Goal: Information Seeking & Learning: Learn about a topic

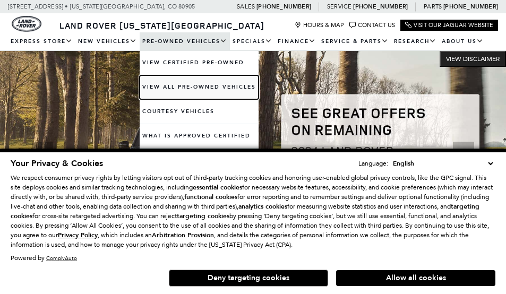
click at [190, 80] on link "View All Pre-Owned Vehicles" at bounding box center [199, 87] width 119 height 24
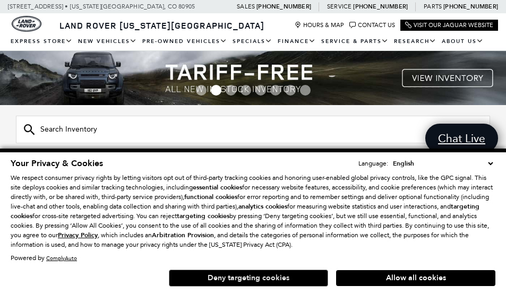
click at [274, 274] on button "Deny targeting cookies" at bounding box center [248, 278] width 159 height 17
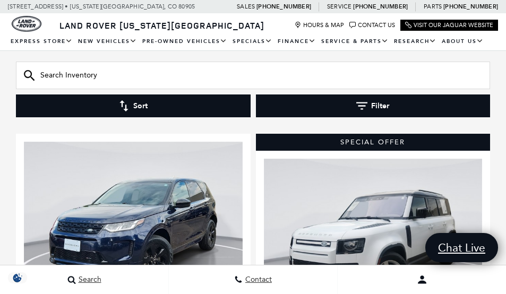
scroll to position [159, 0]
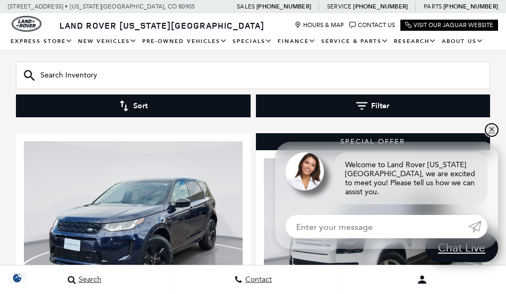
click at [493, 135] on link "✕" at bounding box center [491, 130] width 13 height 13
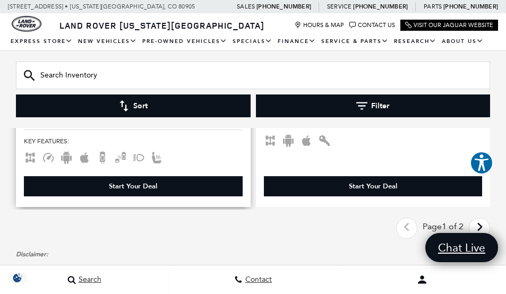
scroll to position [4247, 0]
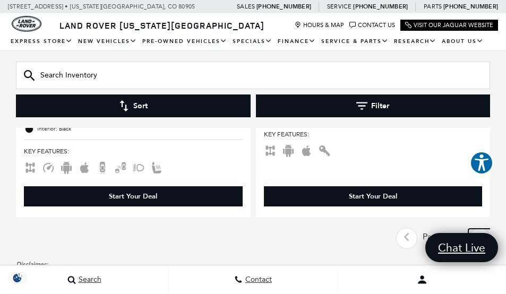
click at [477, 229] on icon "next page" at bounding box center [479, 237] width 7 height 17
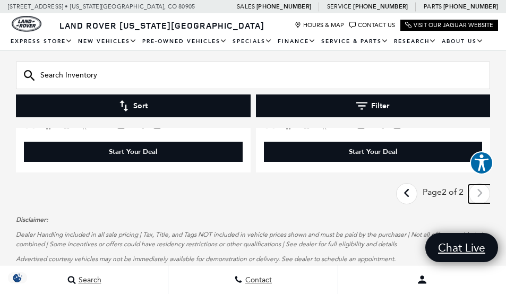
scroll to position [2548, 0]
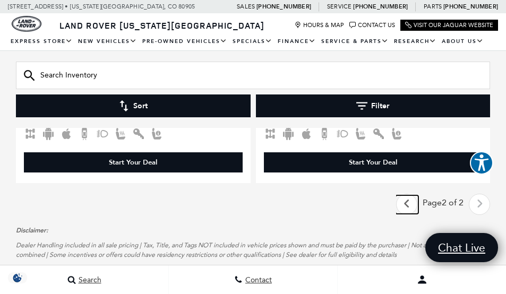
click at [403, 195] on icon "previous page" at bounding box center [406, 203] width 7 height 17
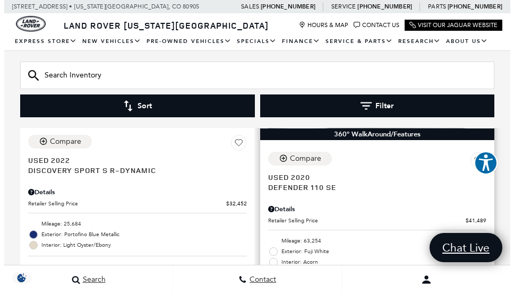
scroll to position [372, 0]
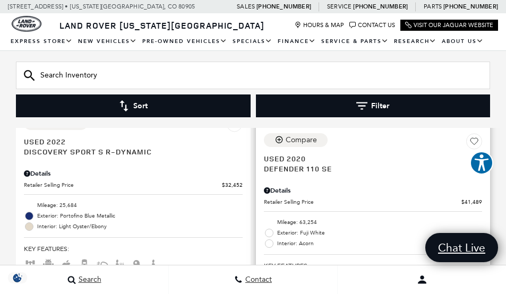
click at [285, 186] on div "Details" at bounding box center [373, 191] width 219 height 10
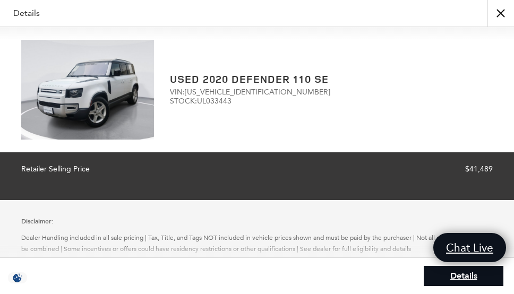
scroll to position [0, 0]
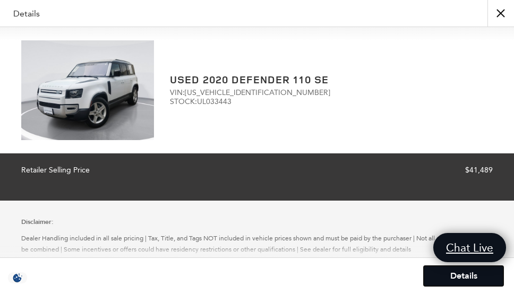
click at [462, 279] on link "Details" at bounding box center [464, 276] width 80 height 20
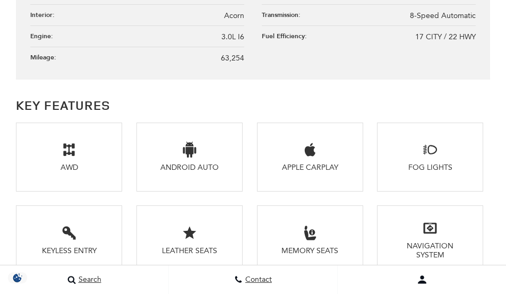
scroll to position [1592, 0]
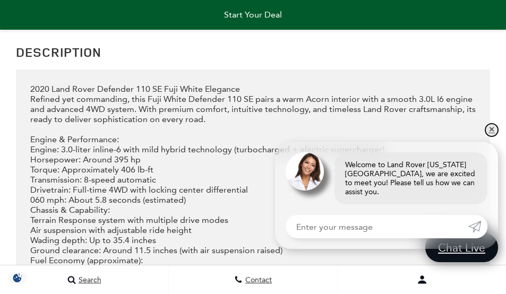
click at [492, 136] on link "✕" at bounding box center [491, 130] width 13 height 13
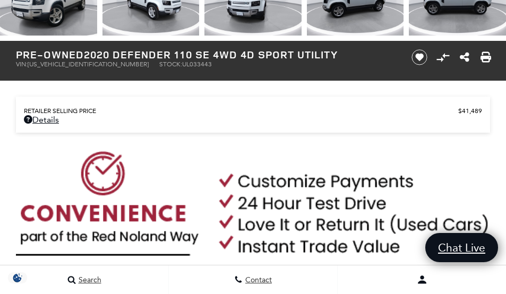
scroll to position [318, 0]
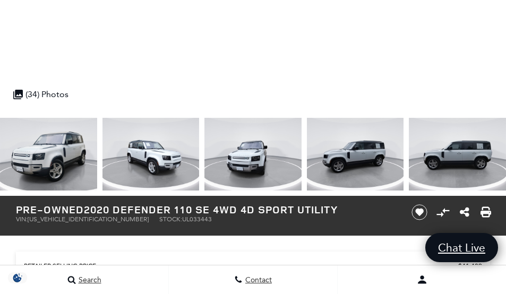
click at [244, 162] on img at bounding box center [252, 154] width 97 height 73
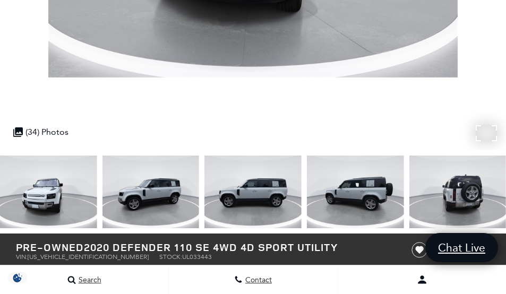
scroll to position [106, 0]
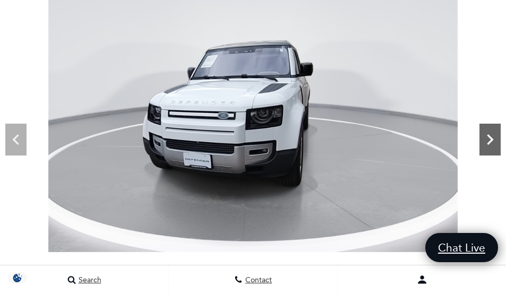
click at [485, 142] on icon "Next" at bounding box center [489, 139] width 21 height 21
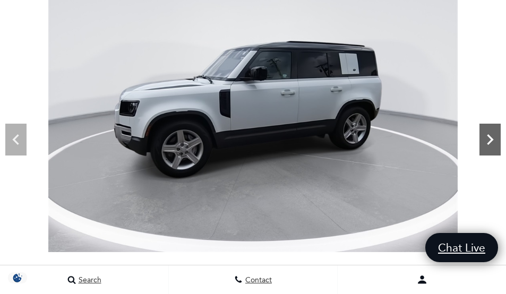
click at [485, 142] on icon "Next" at bounding box center [489, 139] width 21 height 21
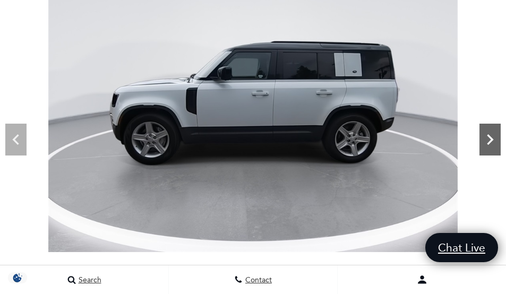
click at [485, 142] on icon "Next" at bounding box center [489, 139] width 21 height 21
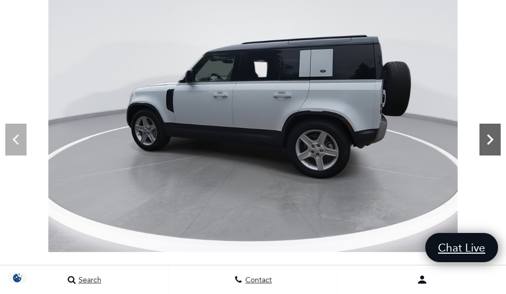
click at [486, 143] on icon "Next" at bounding box center [489, 139] width 21 height 21
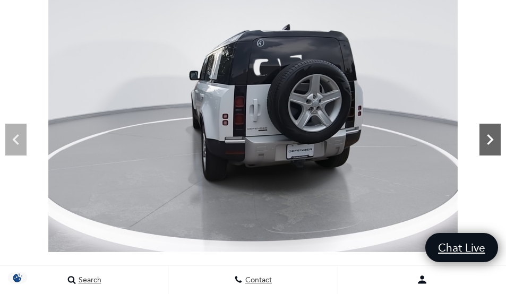
click at [486, 143] on icon "Next" at bounding box center [489, 139] width 21 height 21
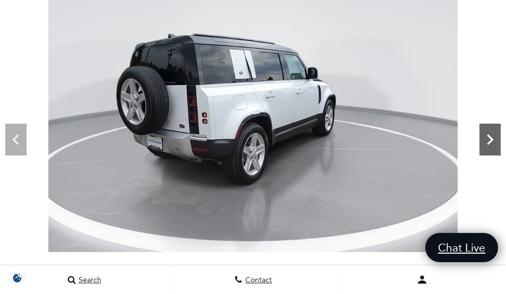
click at [486, 143] on icon "Next" at bounding box center [489, 139] width 21 height 21
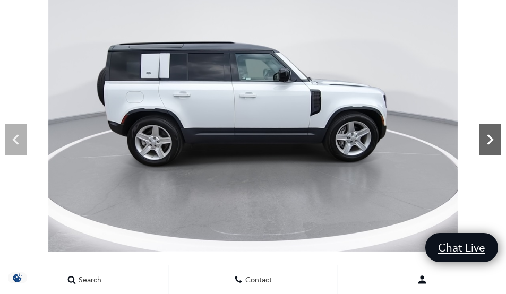
click at [486, 143] on icon "Next" at bounding box center [489, 139] width 21 height 21
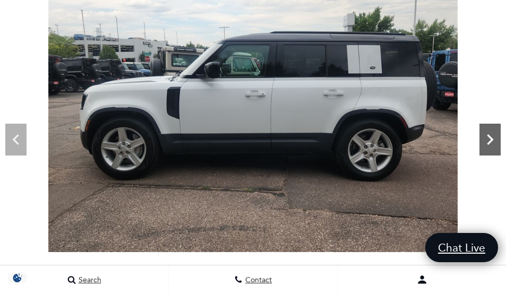
click at [486, 143] on icon "Next" at bounding box center [489, 139] width 21 height 21
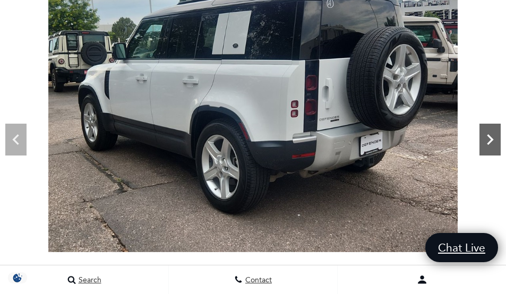
click at [486, 143] on icon "Next" at bounding box center [489, 139] width 21 height 21
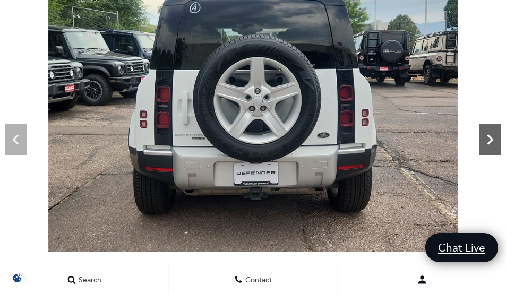
click at [486, 143] on icon "Next" at bounding box center [489, 139] width 21 height 21
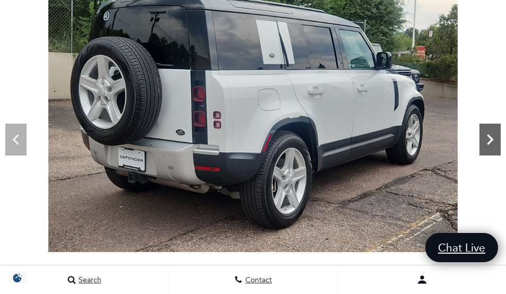
click at [486, 143] on icon "Next" at bounding box center [489, 139] width 21 height 21
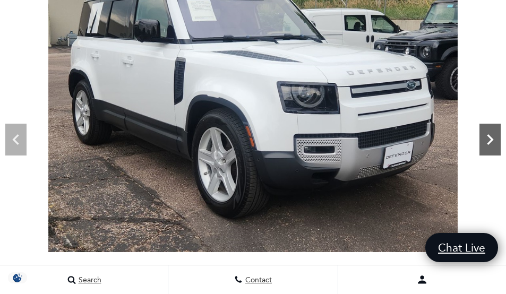
click at [486, 143] on icon "Next" at bounding box center [489, 139] width 21 height 21
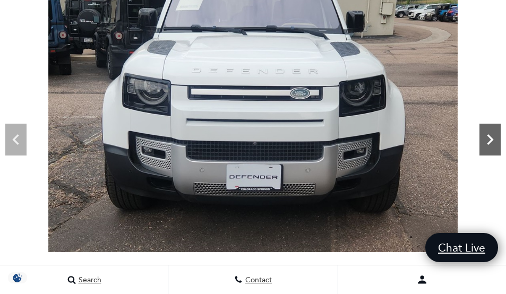
click at [486, 143] on icon "Next" at bounding box center [489, 139] width 21 height 21
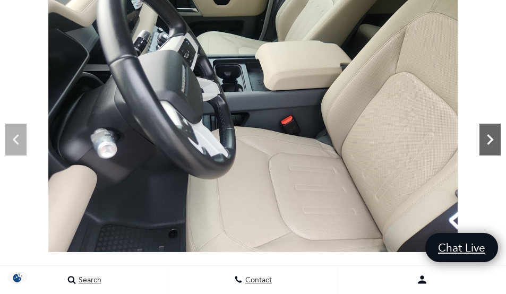
click at [492, 143] on icon "Next" at bounding box center [489, 139] width 21 height 21
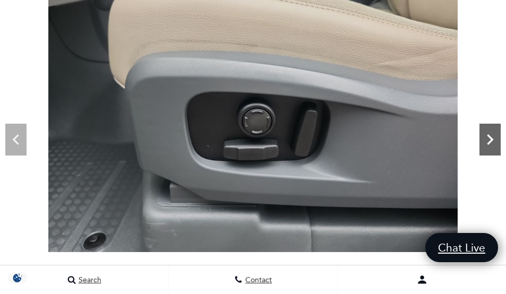
click at [492, 143] on icon "Next" at bounding box center [489, 139] width 21 height 21
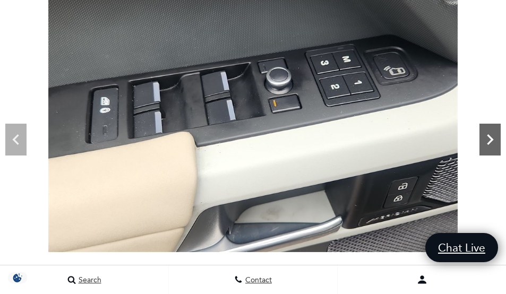
click at [492, 143] on icon "Next" at bounding box center [489, 139] width 21 height 21
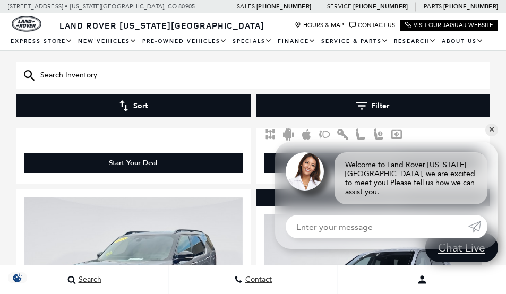
scroll to position [531, 0]
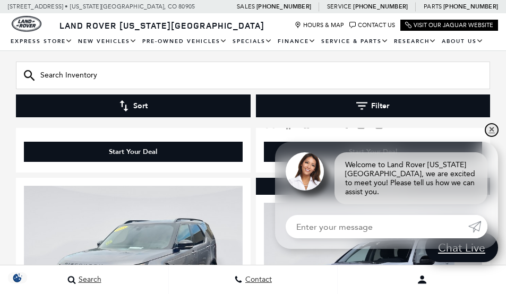
click at [494, 136] on link "✕" at bounding box center [491, 130] width 13 height 13
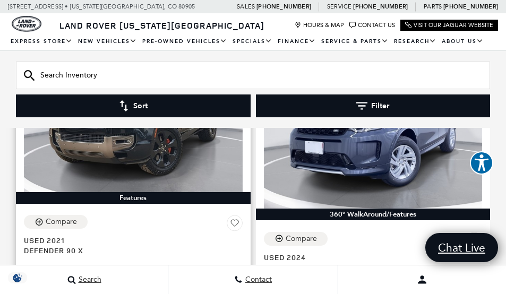
scroll to position [1062, 0]
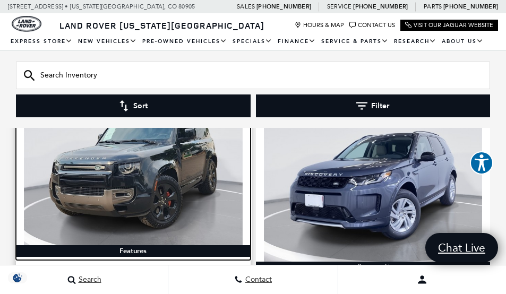
click at [164, 166] on img at bounding box center [133, 163] width 219 height 164
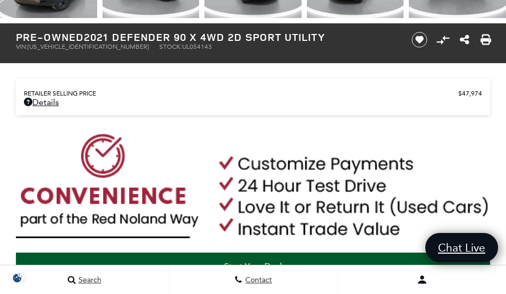
scroll to position [479, 0]
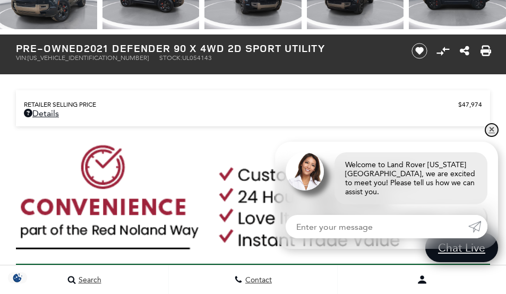
click at [492, 136] on link "✕" at bounding box center [491, 130] width 13 height 13
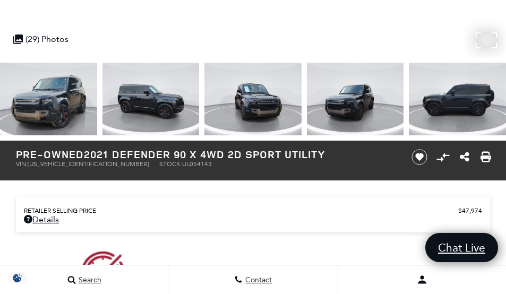
scroll to position [426, 0]
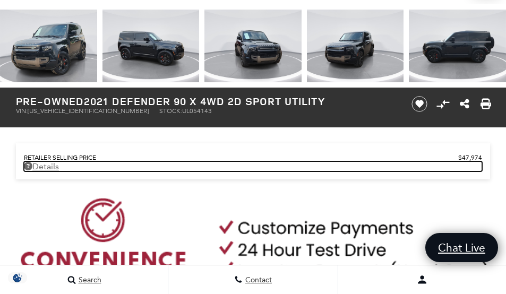
click at [50, 166] on link "Details" at bounding box center [253, 166] width 458 height 10
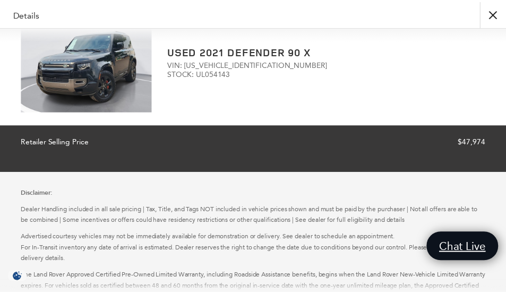
scroll to position [0, 0]
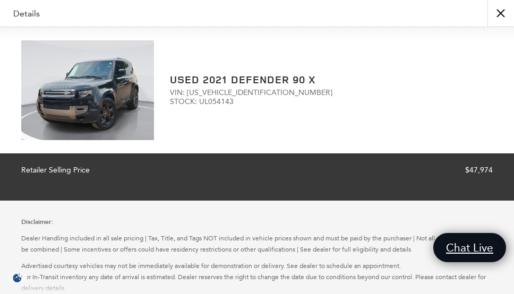
drag, startPoint x: 504, startPoint y: 13, endPoint x: 414, endPoint y: 84, distance: 115.3
click at [504, 14] on button "close" at bounding box center [500, 13] width 27 height 27
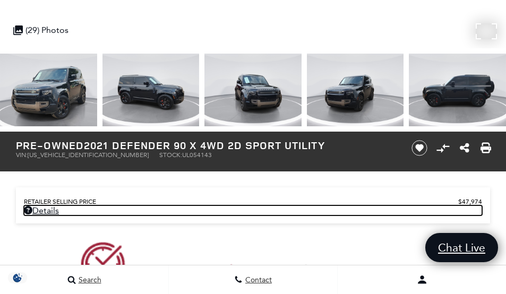
click at [35, 90] on img at bounding box center [48, 90] width 97 height 73
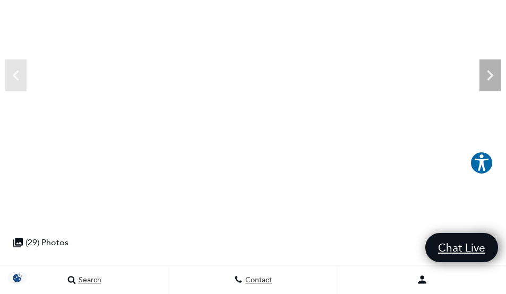
scroll to position [64, 0]
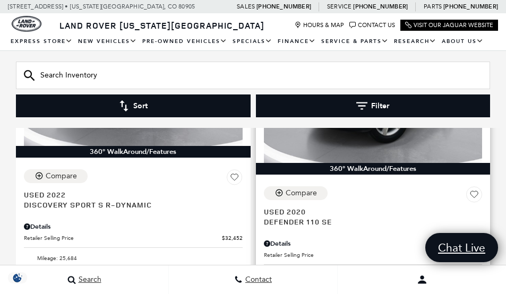
scroll to position [372, 0]
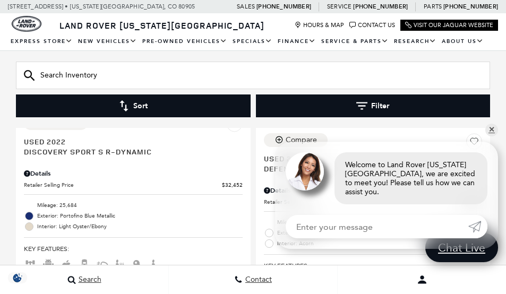
click at [490, 131] on div "Special Offer 360° WalkAround/Features Compare Used 2020 Defender 110 SE Detail…" at bounding box center [373, 126] width 240 height 416
click at [492, 136] on link "✕" at bounding box center [491, 130] width 13 height 13
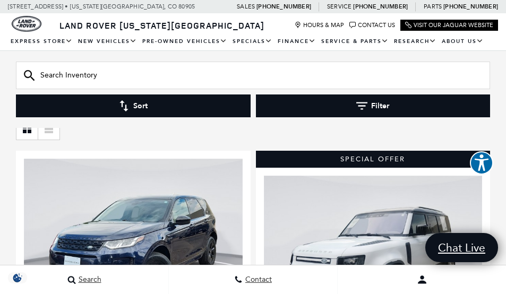
scroll to position [159, 0]
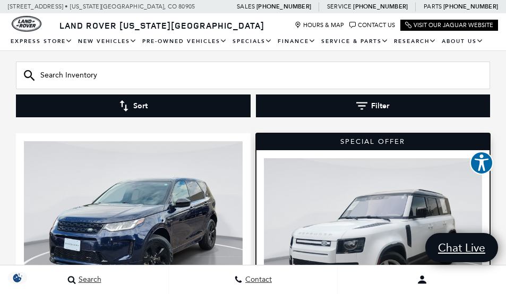
click at [384, 166] on img at bounding box center [373, 240] width 219 height 164
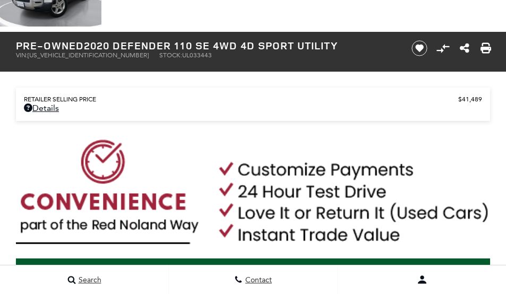
scroll to position [425, 0]
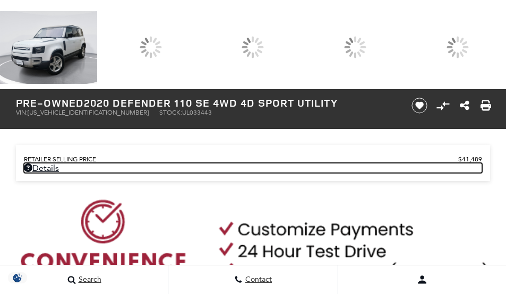
drag, startPoint x: 40, startPoint y: 169, endPoint x: 110, endPoint y: 161, distance: 70.5
click at [40, 168] on link "Details" at bounding box center [253, 168] width 458 height 10
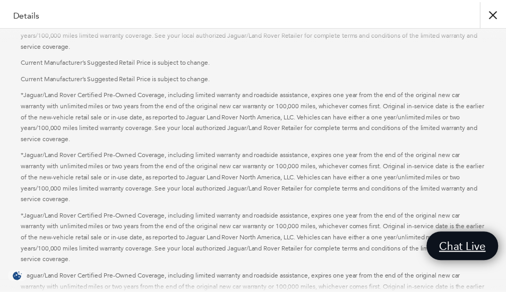
scroll to position [400, 0]
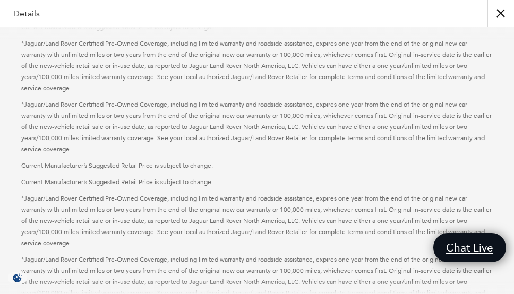
click at [504, 15] on button "close" at bounding box center [500, 13] width 27 height 27
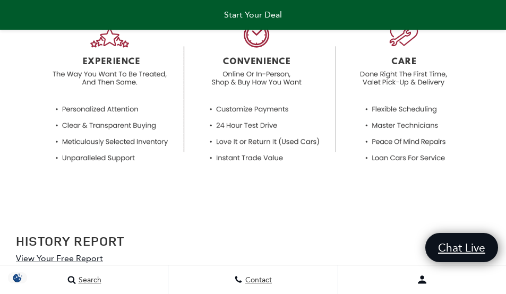
scroll to position [1068, 0]
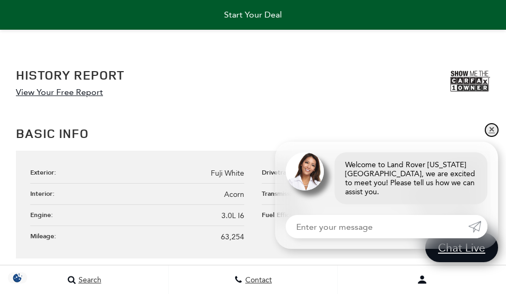
click at [494, 136] on link "✕" at bounding box center [491, 130] width 13 height 13
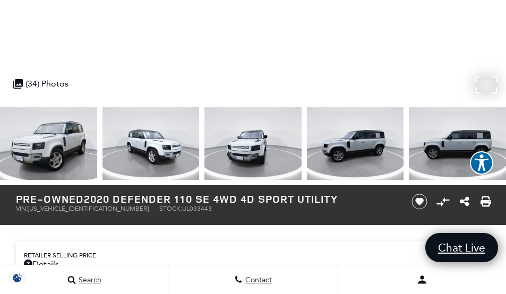
scroll to position [324, 0]
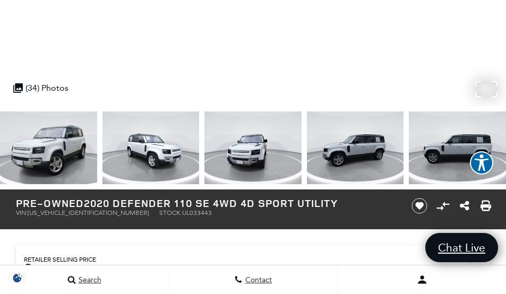
click at [39, 85] on div ".cls-1, .cls-3 { fill: #c50033; } .cls-1 { clip-rule: evenodd; } .cls-2 { clip-…" at bounding box center [41, 88] width 66 height 21
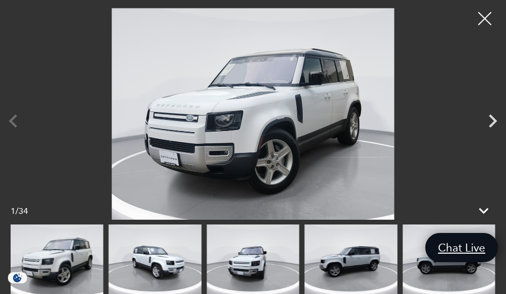
click at [263, 118] on img at bounding box center [253, 114] width 453 height 212
click at [487, 117] on icon "Next" at bounding box center [492, 121] width 27 height 27
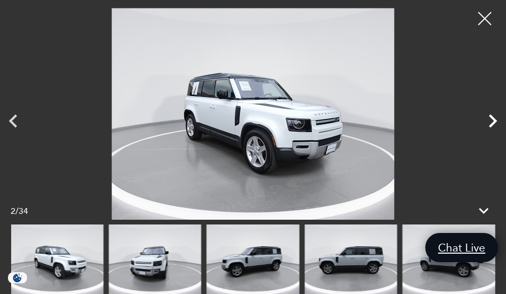
click at [487, 117] on icon "Next" at bounding box center [492, 121] width 27 height 27
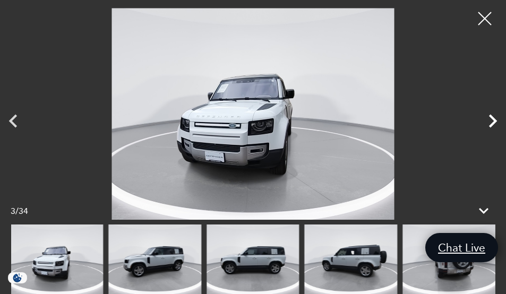
click at [487, 117] on icon "Next" at bounding box center [492, 121] width 27 height 27
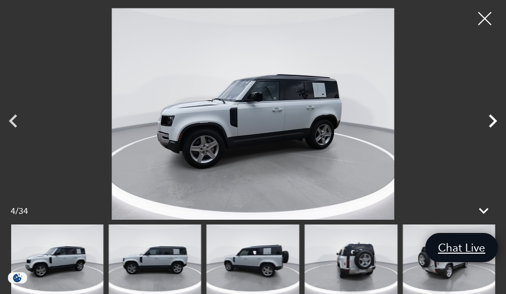
click at [487, 117] on icon "Next" at bounding box center [492, 121] width 27 height 27
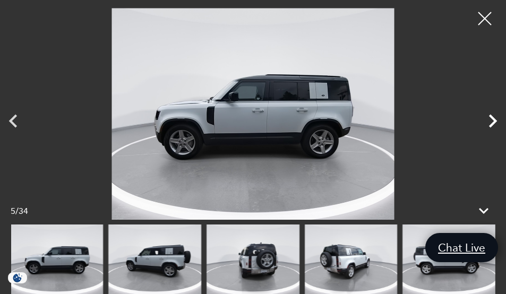
click at [487, 117] on icon "Next" at bounding box center [492, 121] width 27 height 27
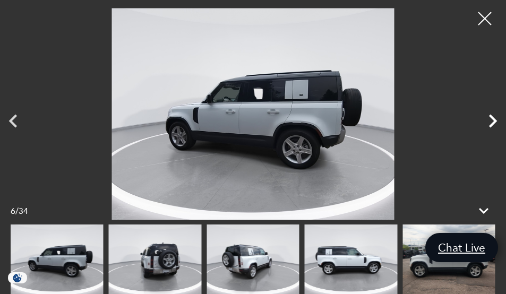
click at [487, 117] on icon "Next" at bounding box center [492, 121] width 27 height 27
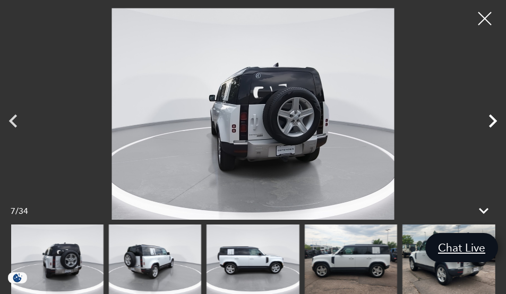
click at [487, 117] on icon "Next" at bounding box center [492, 121] width 27 height 27
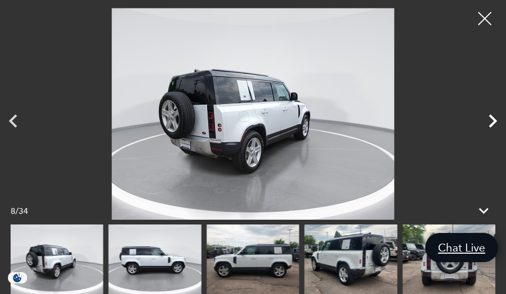
click at [487, 117] on icon "Next" at bounding box center [492, 121] width 27 height 27
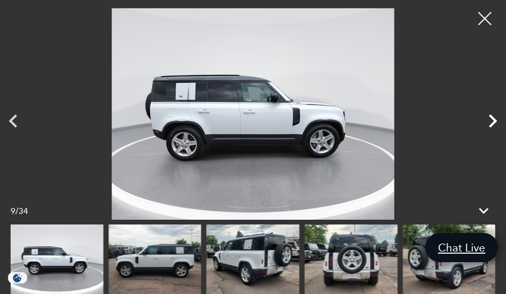
click at [487, 117] on icon "Next" at bounding box center [492, 121] width 27 height 27
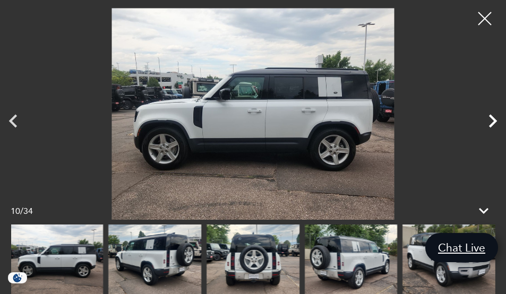
click at [487, 117] on icon "Next" at bounding box center [492, 121] width 27 height 27
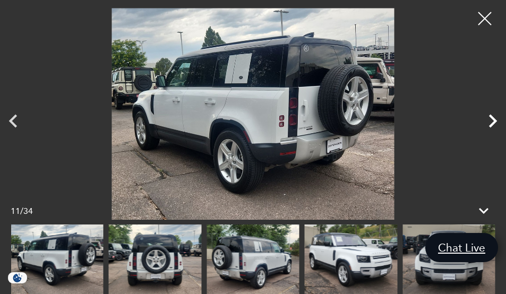
click at [496, 121] on icon "Next" at bounding box center [493, 120] width 8 height 13
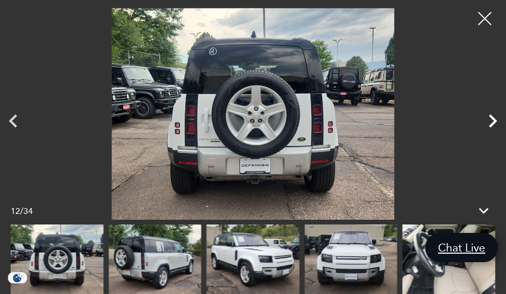
click at [494, 119] on icon "Next" at bounding box center [493, 120] width 8 height 13
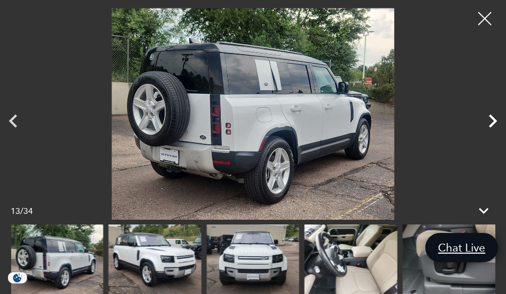
click at [492, 121] on icon "Next" at bounding box center [492, 121] width 27 height 27
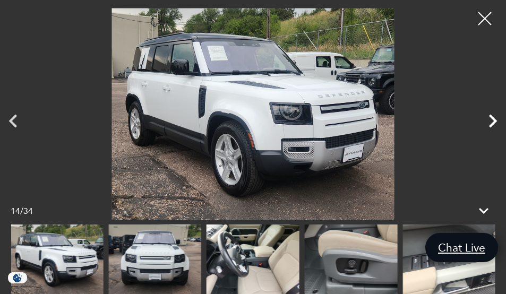
click at [490, 120] on icon "Next" at bounding box center [492, 121] width 27 height 27
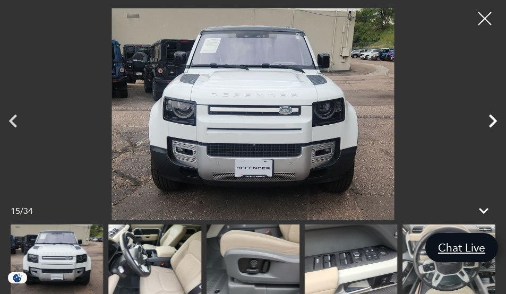
click at [490, 120] on icon "Next" at bounding box center [492, 121] width 27 height 27
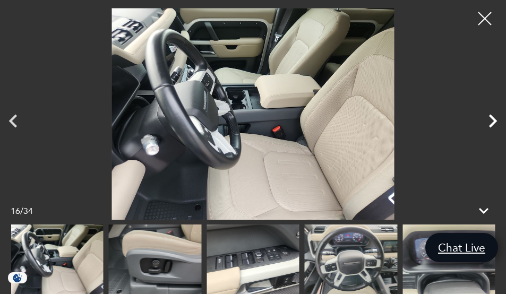
click at [490, 120] on icon "Next" at bounding box center [492, 121] width 27 height 27
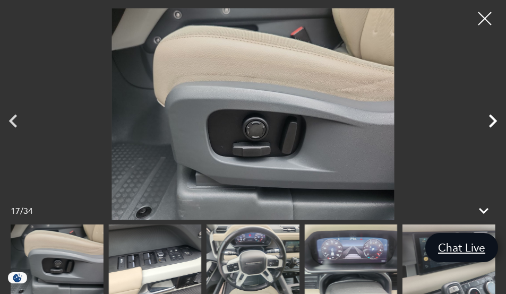
click at [490, 120] on icon "Next" at bounding box center [492, 121] width 27 height 27
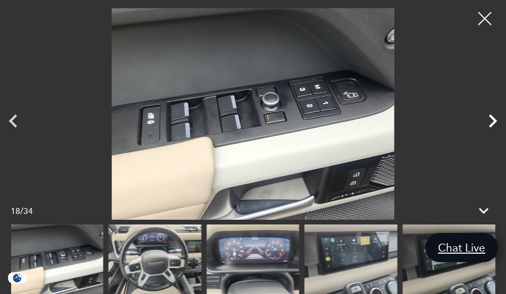
click at [490, 119] on icon "Next" at bounding box center [492, 121] width 27 height 27
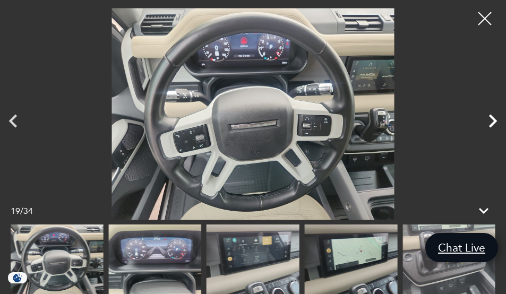
click at [489, 120] on icon "Next" at bounding box center [492, 121] width 27 height 27
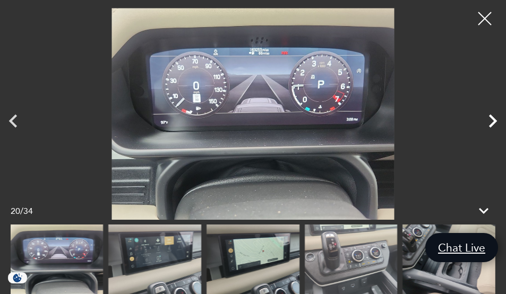
click at [490, 121] on icon "Next" at bounding box center [492, 121] width 27 height 27
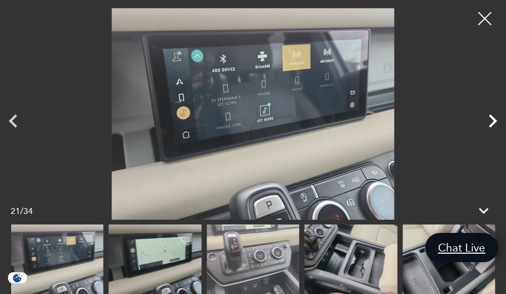
click at [490, 121] on icon "Next" at bounding box center [492, 121] width 27 height 27
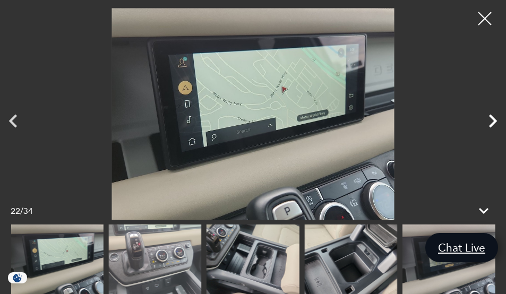
click at [490, 121] on icon "Next" at bounding box center [492, 121] width 27 height 27
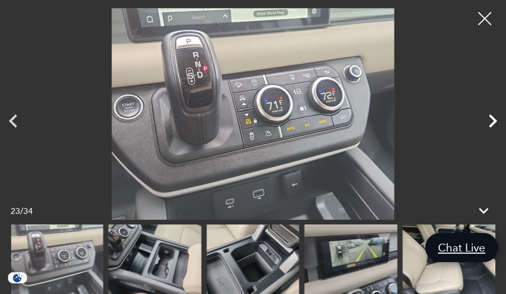
click at [490, 121] on icon "Next" at bounding box center [492, 121] width 27 height 27
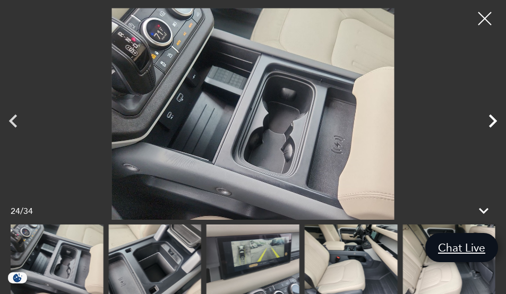
click at [490, 121] on icon "Next" at bounding box center [492, 121] width 27 height 27
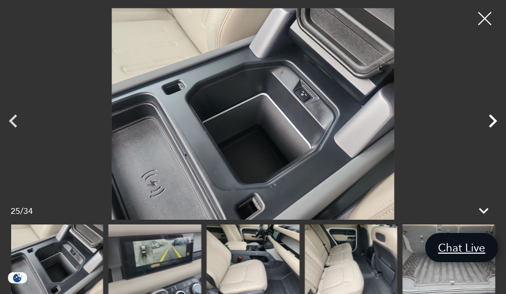
click at [490, 121] on icon "Next" at bounding box center [492, 121] width 27 height 27
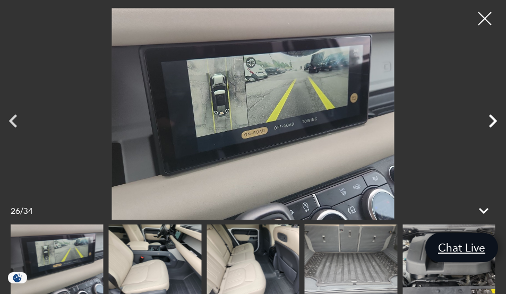
click at [490, 121] on icon "Next" at bounding box center [492, 121] width 27 height 27
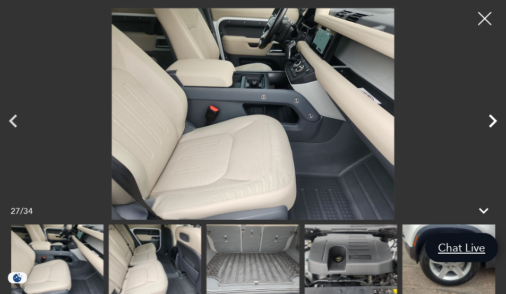
click at [500, 114] on icon "Next" at bounding box center [492, 121] width 27 height 27
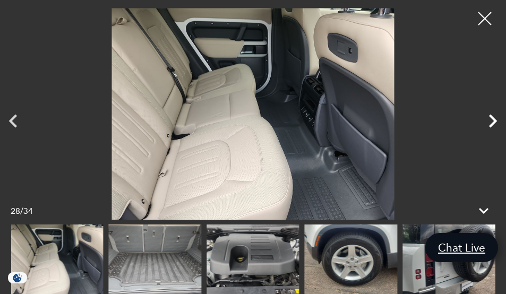
click at [489, 121] on icon "Next" at bounding box center [492, 121] width 27 height 27
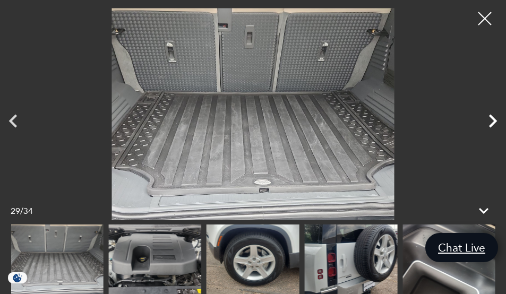
click at [488, 121] on icon "Next" at bounding box center [492, 121] width 27 height 27
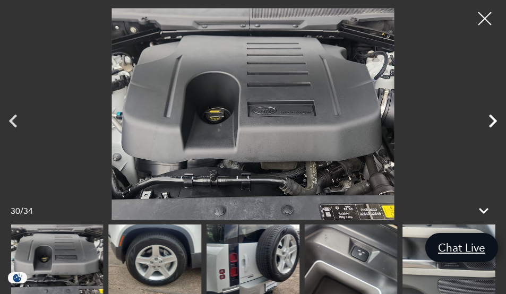
click at [488, 121] on icon "Next" at bounding box center [492, 121] width 27 height 27
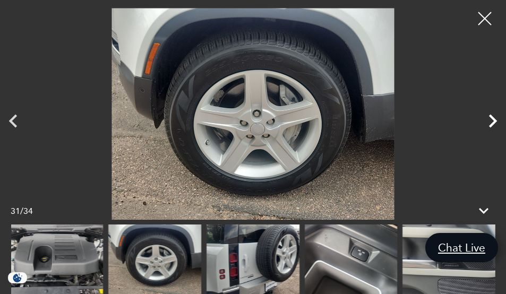
click at [488, 121] on icon "Next" at bounding box center [492, 121] width 27 height 27
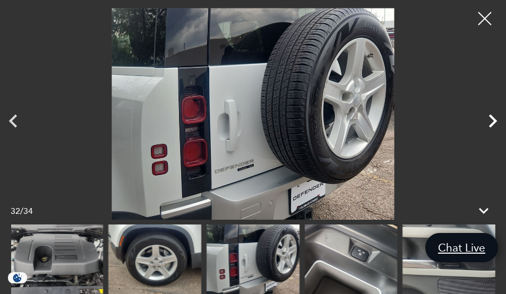
click at [488, 121] on icon "Next" at bounding box center [492, 121] width 27 height 27
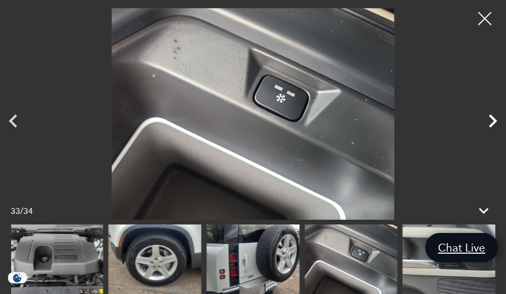
click at [488, 121] on icon "Next" at bounding box center [492, 121] width 27 height 27
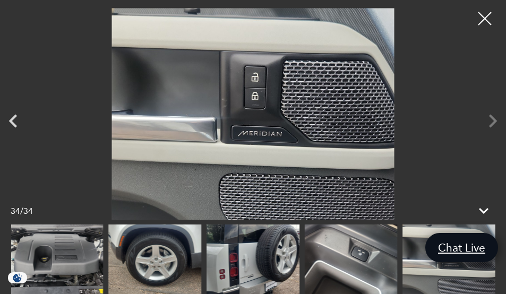
click at [488, 121] on div at bounding box center [253, 114] width 506 height 212
click at [423, 107] on img at bounding box center [253, 114] width 453 height 212
click at [489, 18] on div at bounding box center [485, 19] width 28 height 28
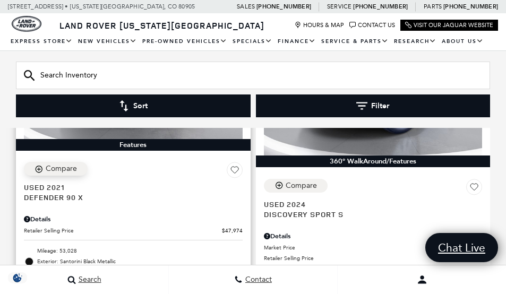
scroll to position [1167, 0]
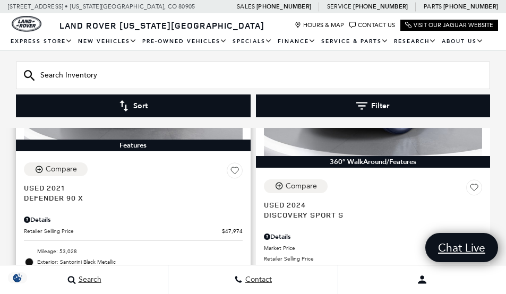
click at [37, 215] on div "Details" at bounding box center [133, 220] width 219 height 10
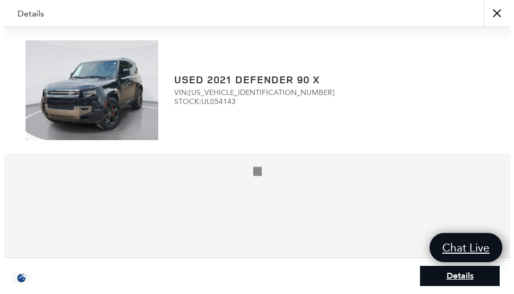
scroll to position [1173, 0]
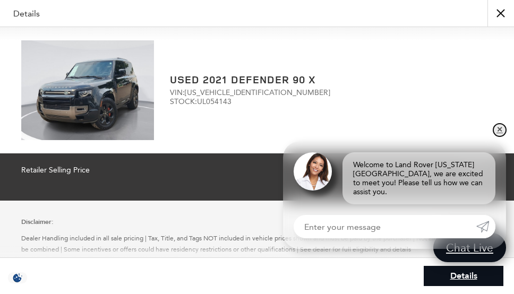
click at [498, 135] on link "✕" at bounding box center [499, 130] width 13 height 13
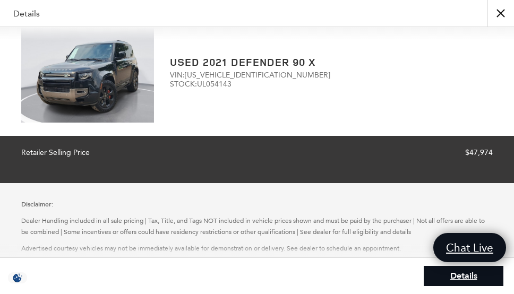
scroll to position [0, 0]
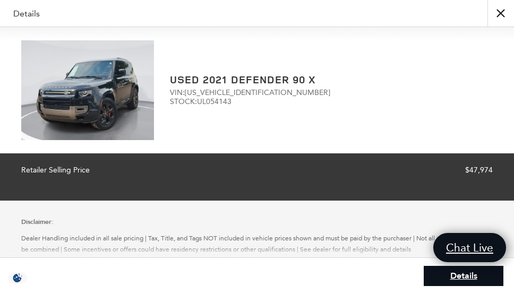
click at [138, 84] on img at bounding box center [87, 90] width 133 height 100
click at [141, 87] on img at bounding box center [87, 90] width 133 height 100
click at [103, 114] on img at bounding box center [87, 90] width 133 height 100
click at [457, 277] on link "Details" at bounding box center [464, 276] width 80 height 20
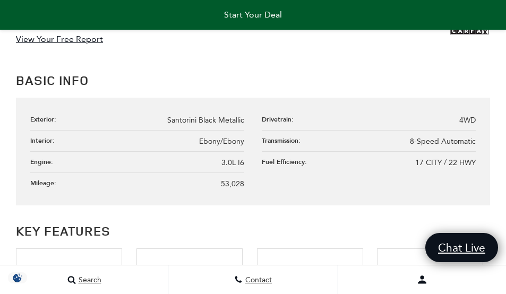
scroll to position [1060, 0]
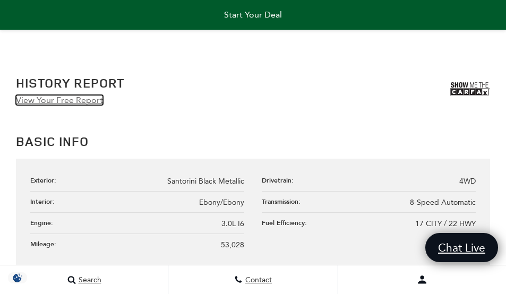
click at [77, 102] on link "View Your Free Report" at bounding box center [59, 100] width 87 height 10
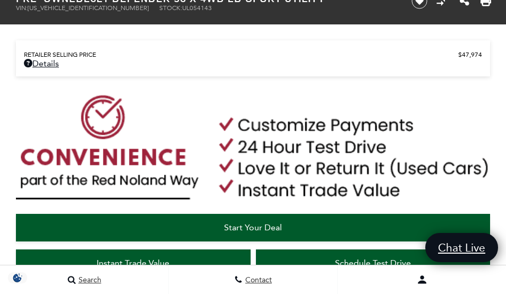
scroll to position [529, 0]
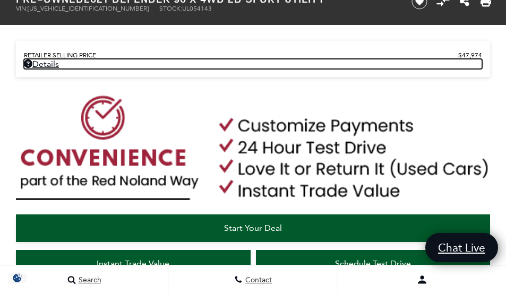
click at [54, 61] on link "Details" at bounding box center [253, 64] width 458 height 10
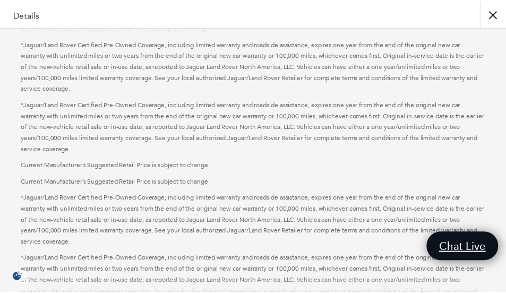
scroll to position [187, 0]
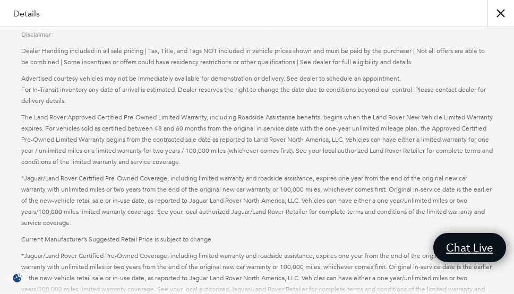
click at [501, 12] on button "close" at bounding box center [500, 13] width 27 height 27
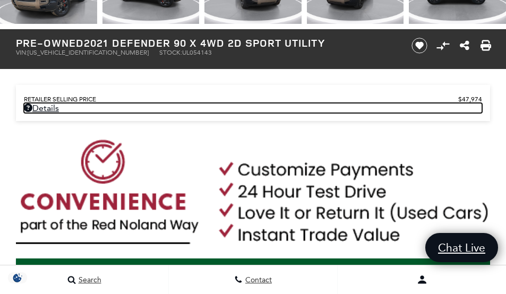
scroll to position [432, 0]
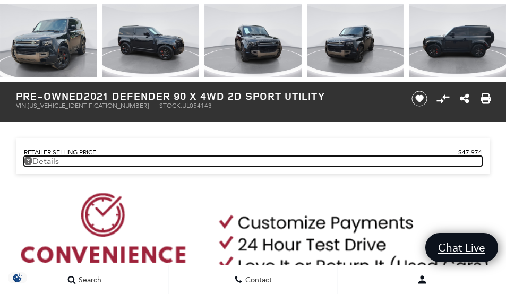
click at [48, 162] on link "Details - about pricing for: Pre-Owned 2021 Defender 90 X 4WD 2D Sport Utility" at bounding box center [253, 161] width 458 height 10
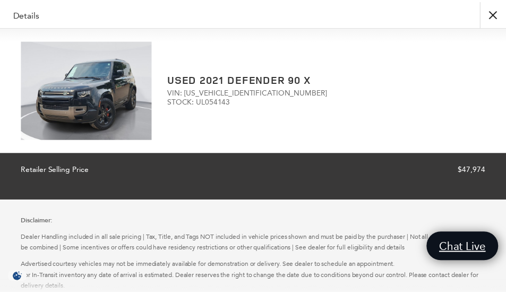
scroll to position [388, 0]
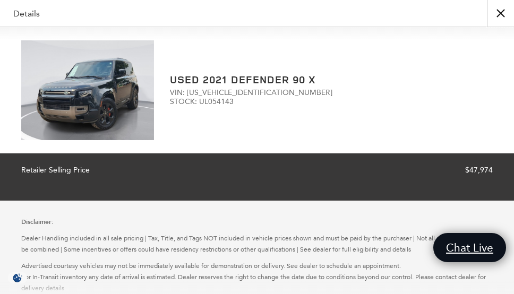
click at [495, 6] on button "close" at bounding box center [500, 13] width 27 height 27
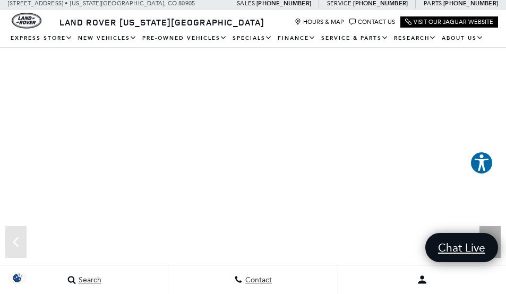
scroll to position [0, 0]
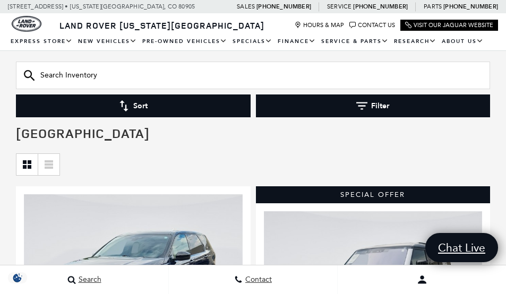
scroll to position [212, 0]
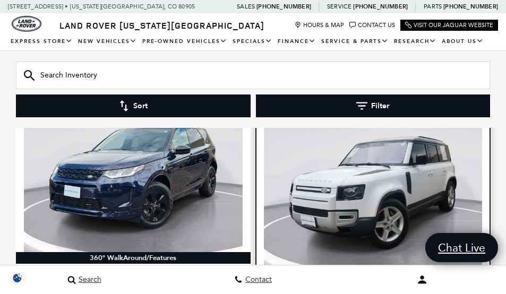
click at [424, 166] on img at bounding box center [373, 187] width 219 height 164
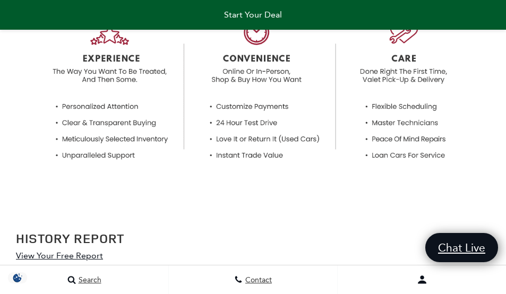
scroll to position [1005, 0]
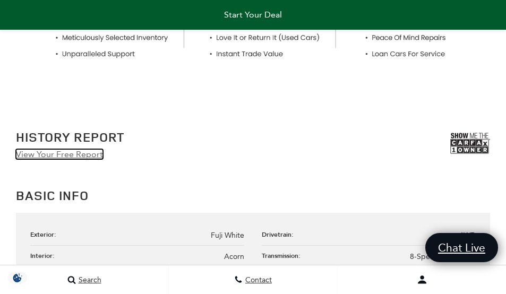
click at [53, 154] on link "View Your Free Report" at bounding box center [59, 154] width 87 height 10
